Goal: Transaction & Acquisition: Download file/media

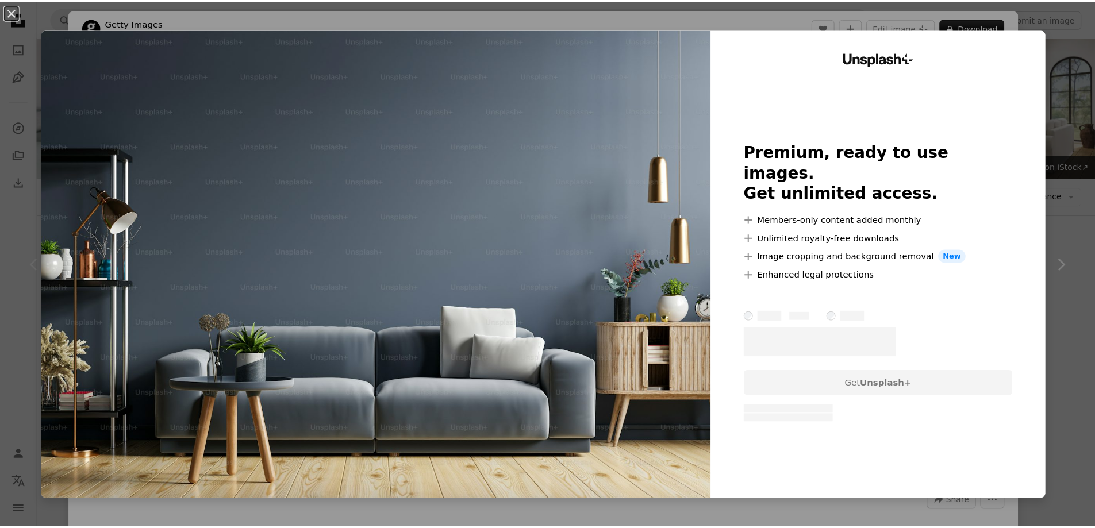
scroll to position [134, 0]
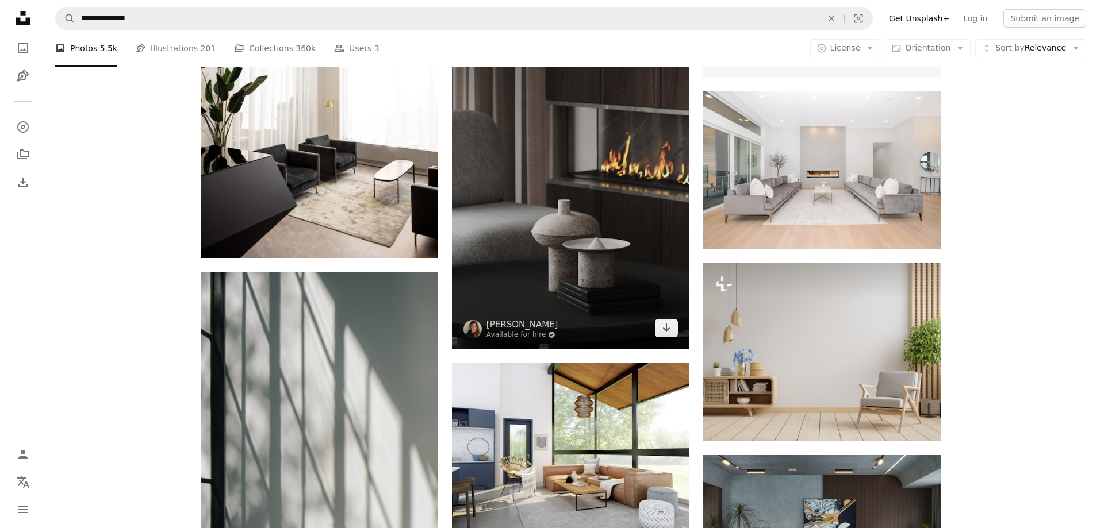
scroll to position [536, 0]
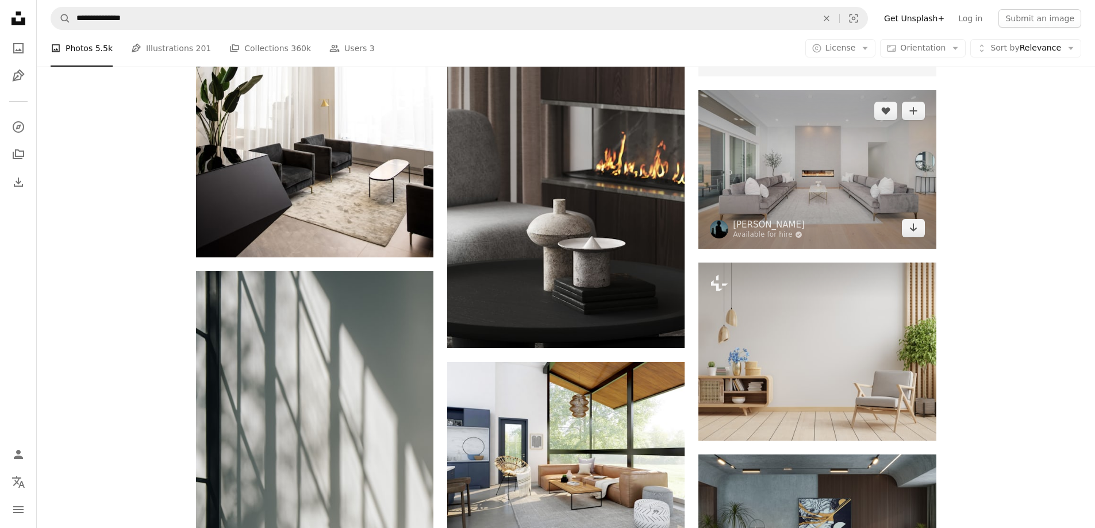
click at [834, 187] on img at bounding box center [817, 169] width 237 height 158
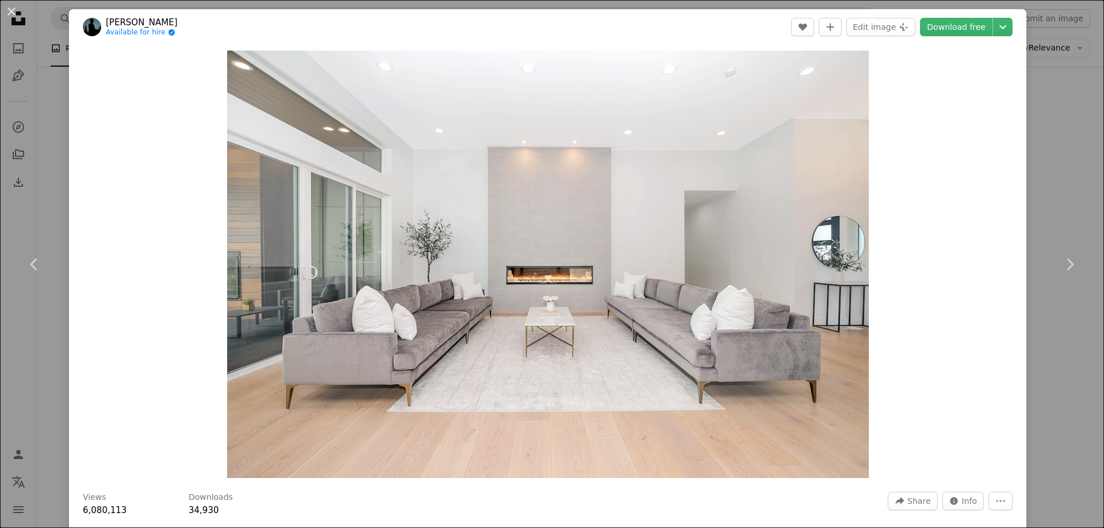
click at [967, 37] on header "[PERSON_NAME] Available for hire A checkmark inside of a circle A heart A plus …" at bounding box center [547, 27] width 957 height 36
click at [968, 24] on link "Download free" at bounding box center [956, 27] width 72 height 18
